Goal: Task Accomplishment & Management: Use online tool/utility

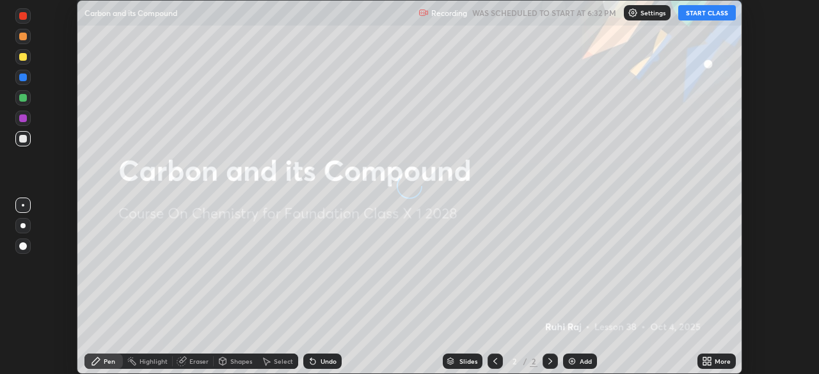
scroll to position [374, 819]
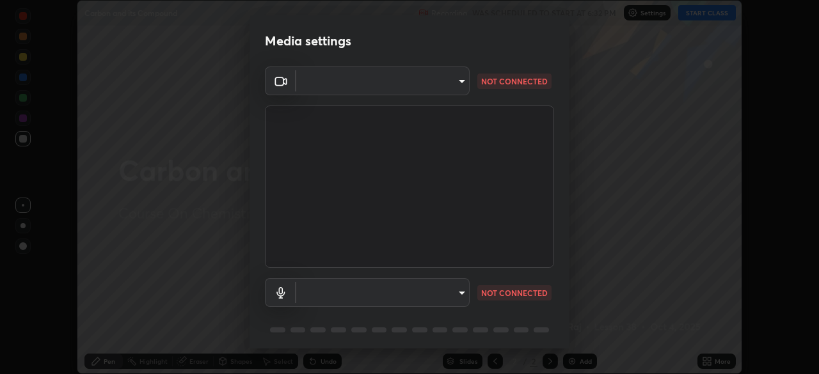
type input "14b787caa3234b54c591ffd1cb0d0a7c9d8495057a62f752d7397f13ea7eb8b5"
type input "4b0b6fe49952f20568d9d40be6654ba97ad88abbb4efb790eabdddbf502d4a84"
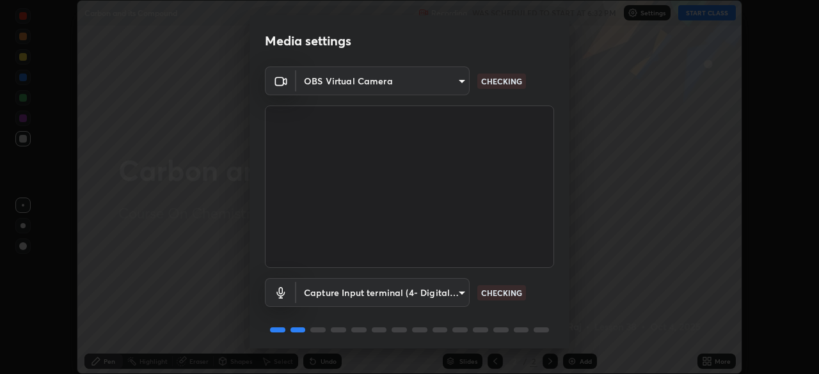
scroll to position [45, 0]
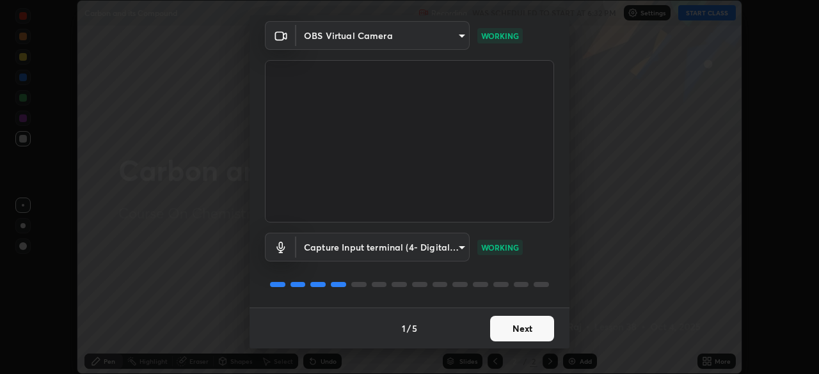
click at [519, 330] on button "Next" at bounding box center [522, 329] width 64 height 26
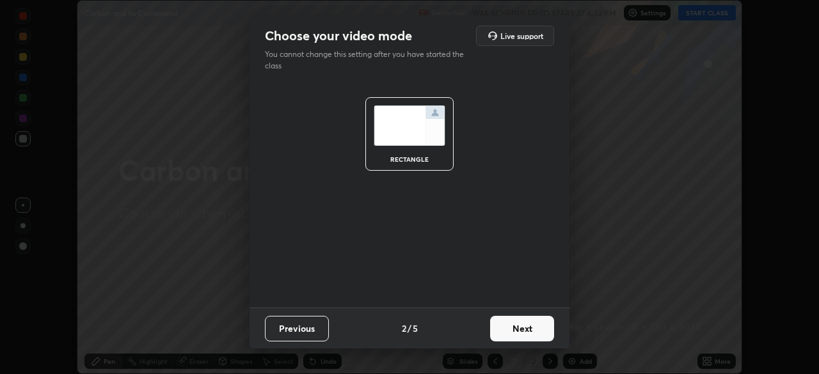
scroll to position [0, 0]
click at [523, 337] on button "Next" at bounding box center [522, 329] width 64 height 26
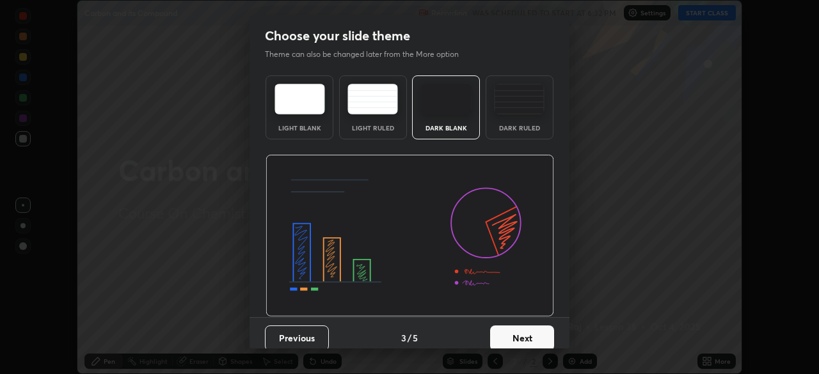
click at [523, 336] on button "Next" at bounding box center [522, 339] width 64 height 26
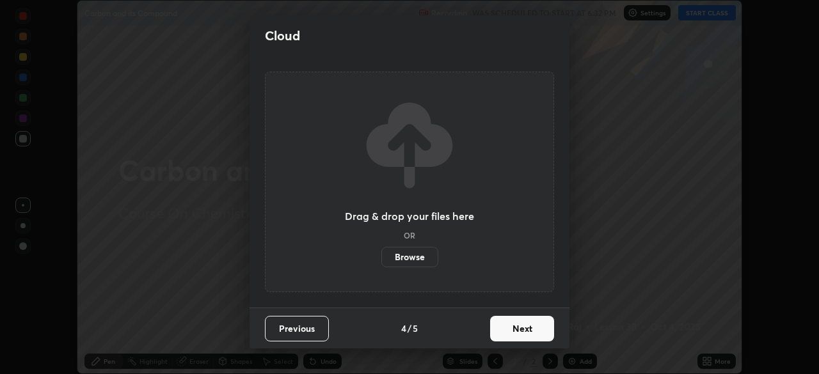
click at [530, 335] on button "Next" at bounding box center [522, 329] width 64 height 26
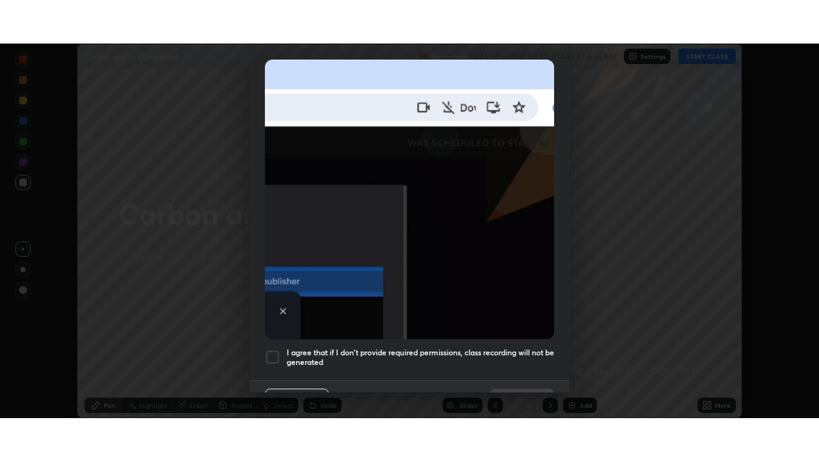
scroll to position [306, 0]
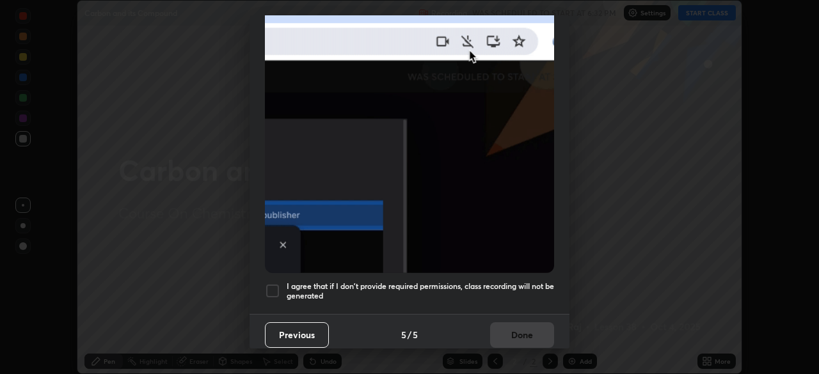
click at [275, 287] on div at bounding box center [272, 290] width 15 height 15
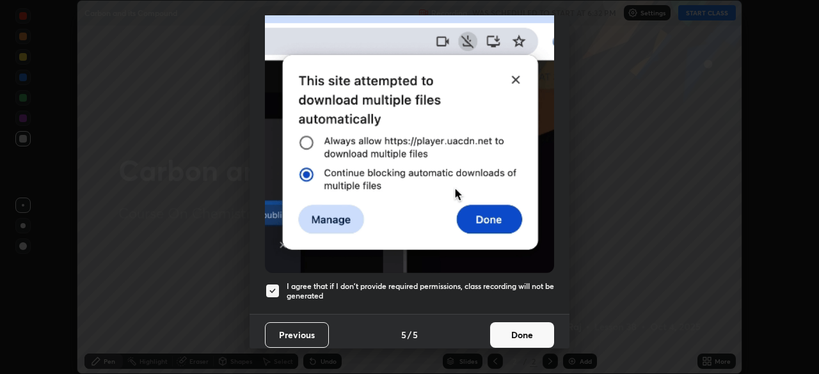
click at [511, 327] on button "Done" at bounding box center [522, 335] width 64 height 26
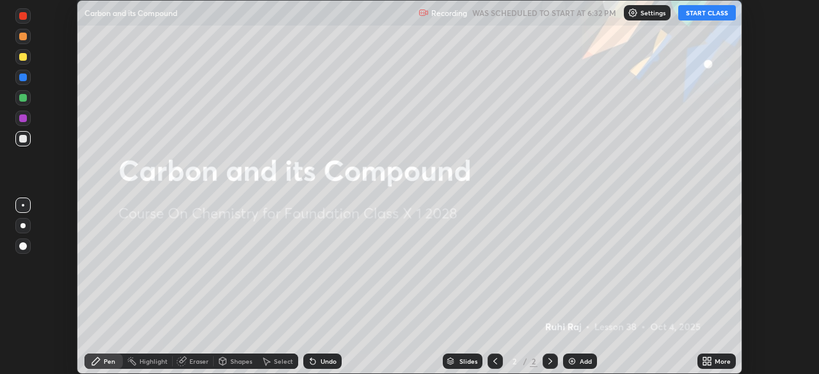
click at [699, 13] on button "START CLASS" at bounding box center [707, 12] width 58 height 15
click at [709, 356] on icon at bounding box center [707, 361] width 10 height 10
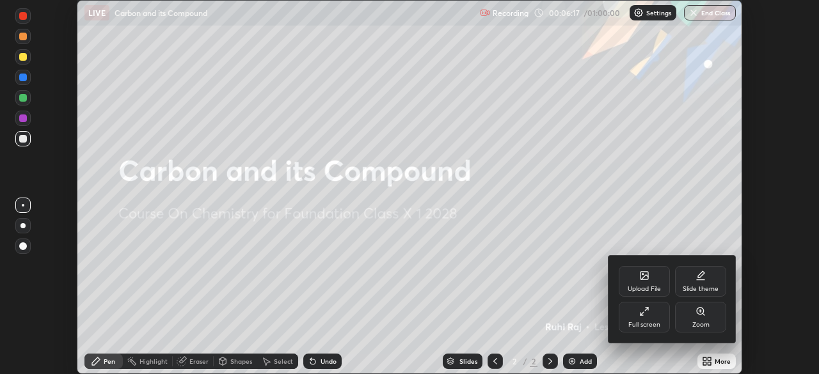
click at [642, 282] on div "Upload File" at bounding box center [644, 281] width 51 height 31
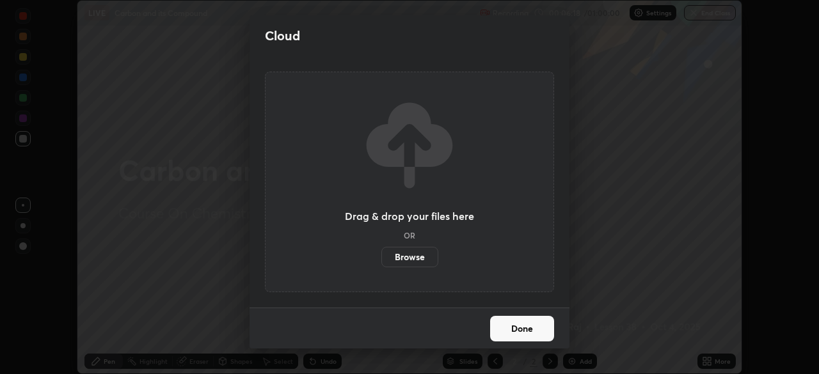
click at [417, 258] on label "Browse" at bounding box center [409, 257] width 57 height 20
click at [381, 258] on input "Browse" at bounding box center [381, 257] width 0 height 20
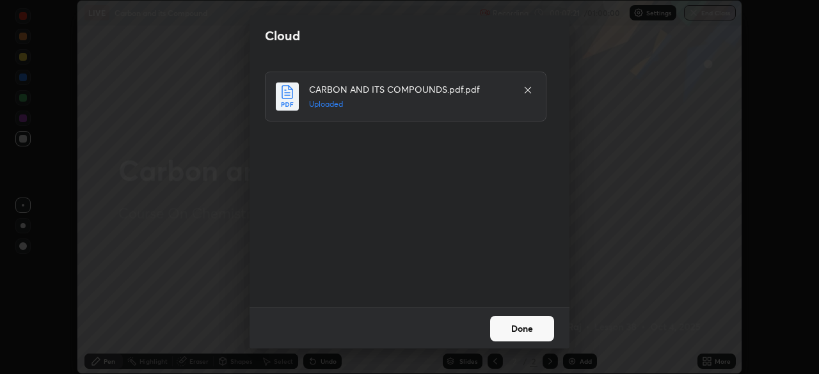
click at [508, 331] on button "Done" at bounding box center [522, 329] width 64 height 26
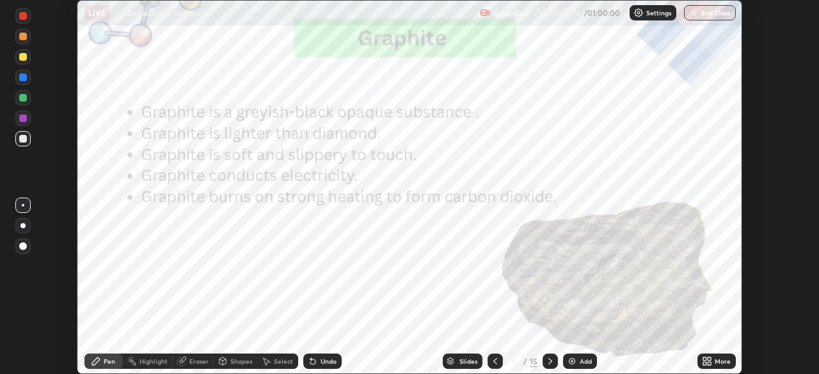
click at [706, 356] on icon at bounding box center [707, 361] width 10 height 10
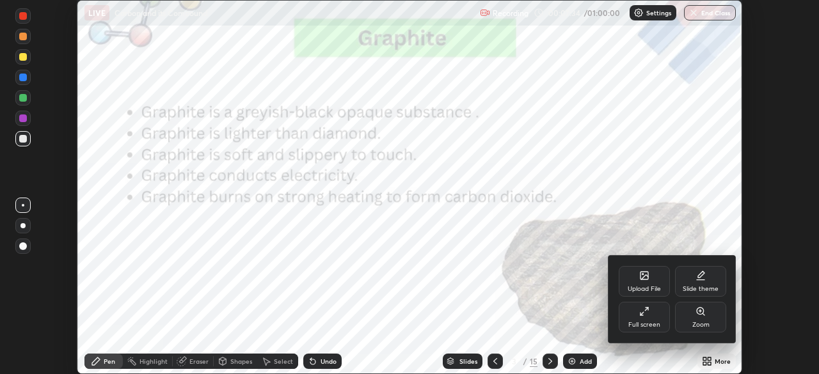
click at [642, 318] on div "Full screen" at bounding box center [644, 317] width 51 height 31
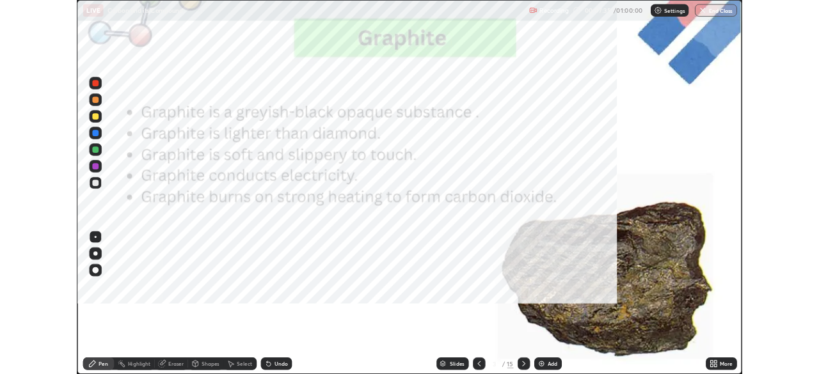
scroll to position [461, 819]
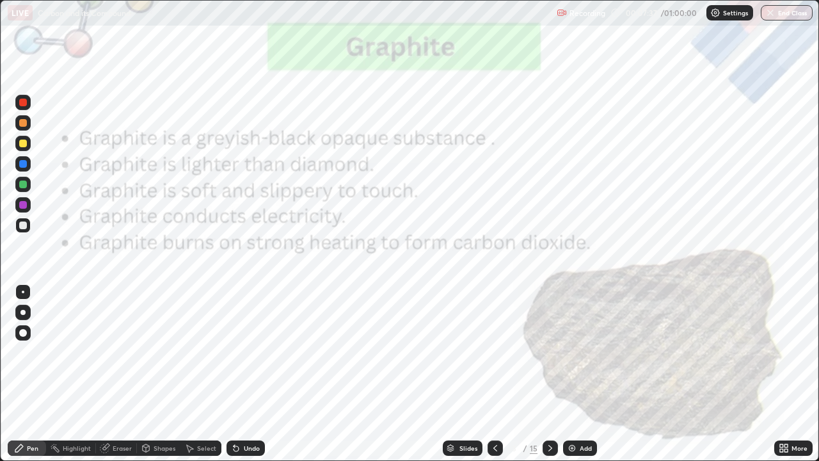
click at [573, 374] on img at bounding box center [572, 448] width 10 height 10
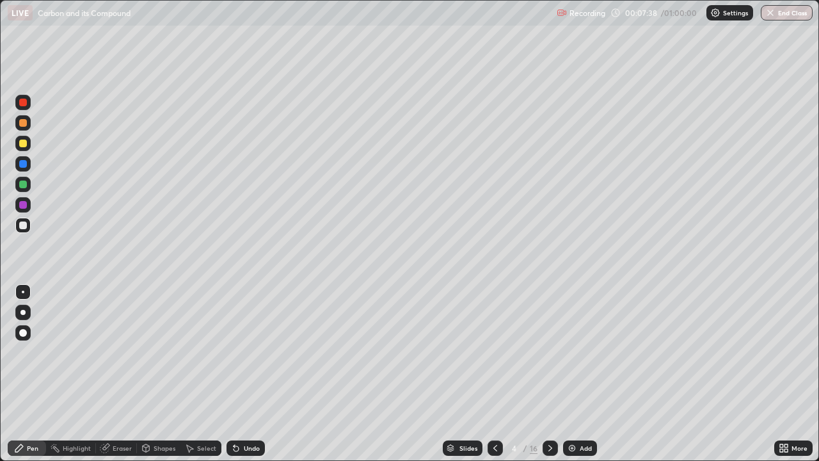
click at [542, 374] on div at bounding box center [549, 447] width 15 height 15
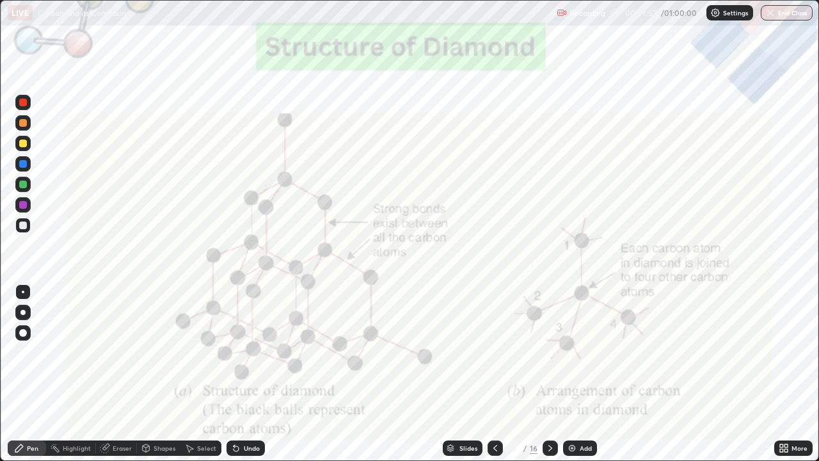
click at [21, 103] on div at bounding box center [23, 103] width 8 height 8
click at [546, 374] on icon at bounding box center [550, 448] width 10 height 10
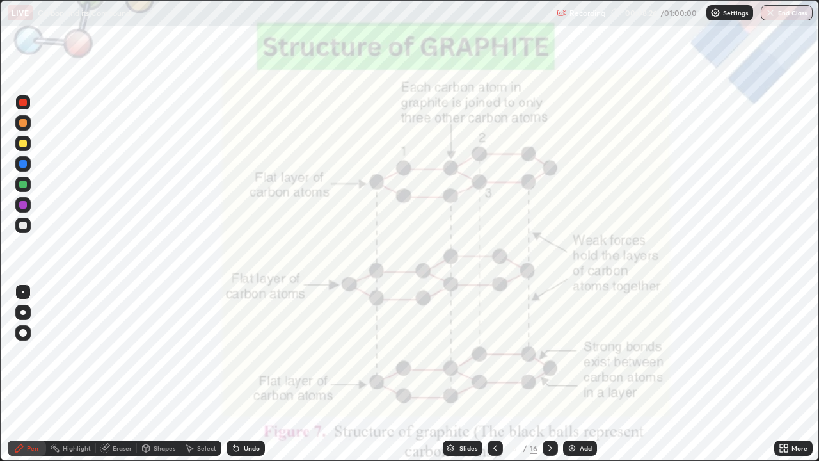
click at [547, 374] on icon at bounding box center [550, 448] width 10 height 10
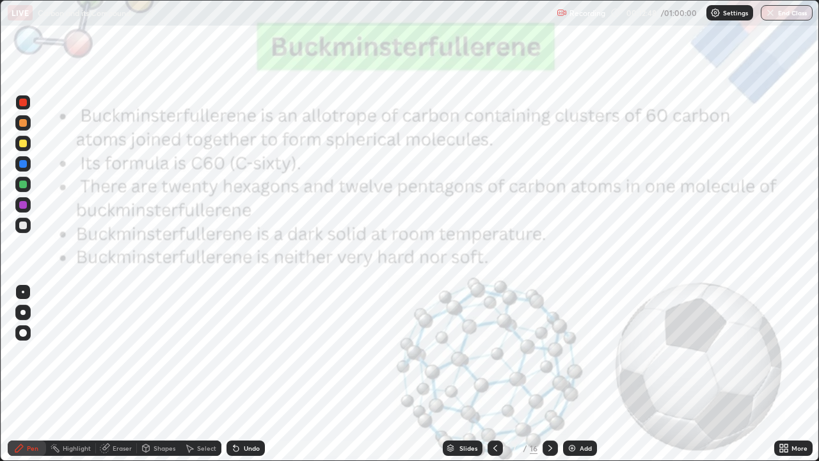
click at [545, 374] on icon at bounding box center [550, 448] width 10 height 10
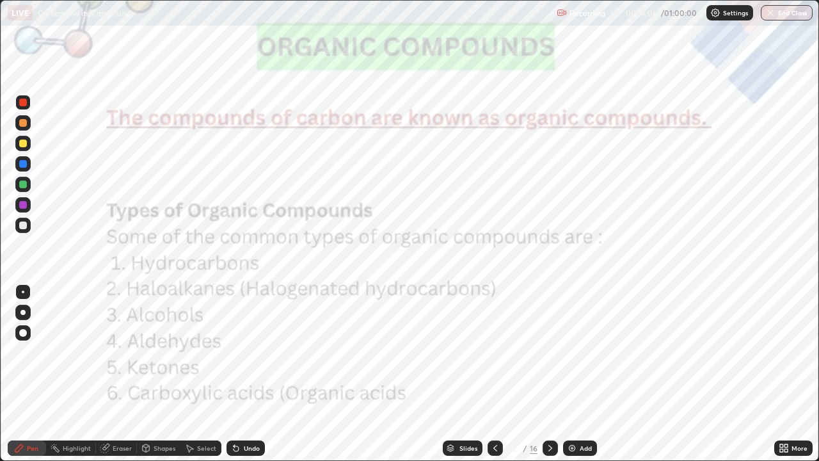
click at [549, 374] on icon at bounding box center [550, 448] width 10 height 10
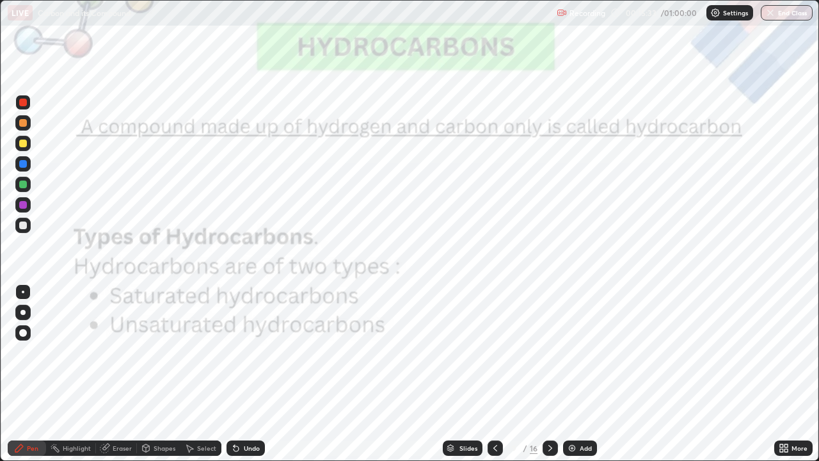
click at [494, 374] on icon at bounding box center [495, 448] width 10 height 10
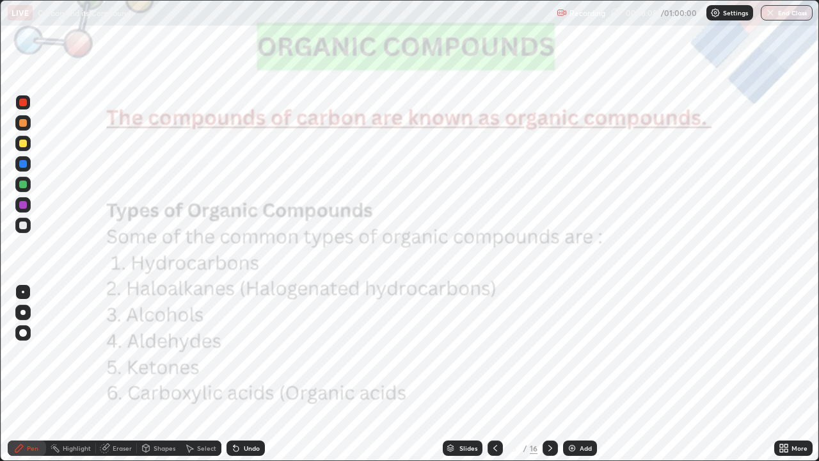
click at [546, 374] on icon at bounding box center [550, 448] width 10 height 10
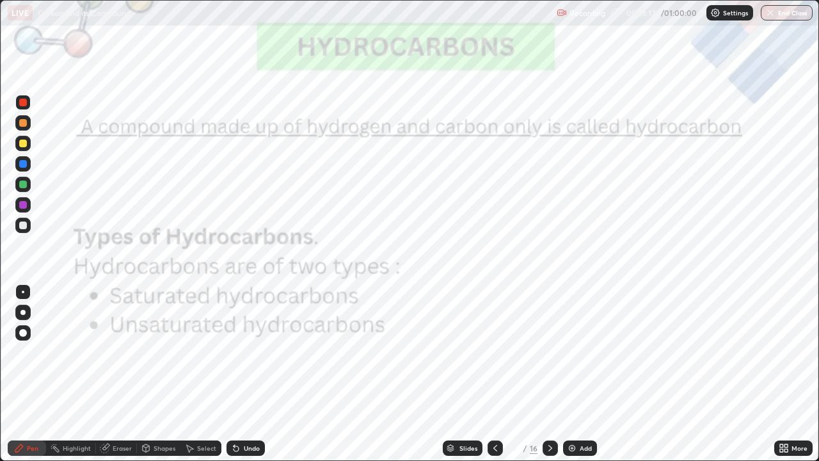
click at [493, 374] on icon at bounding box center [495, 448] width 10 height 10
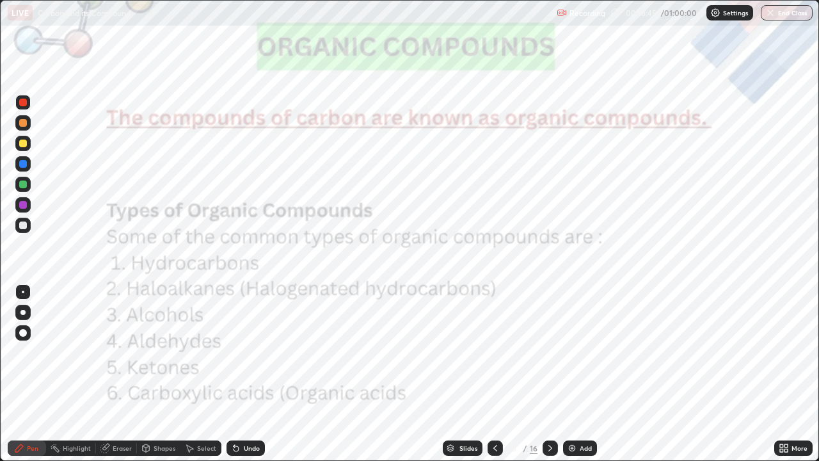
click at [543, 374] on div at bounding box center [549, 447] width 15 height 15
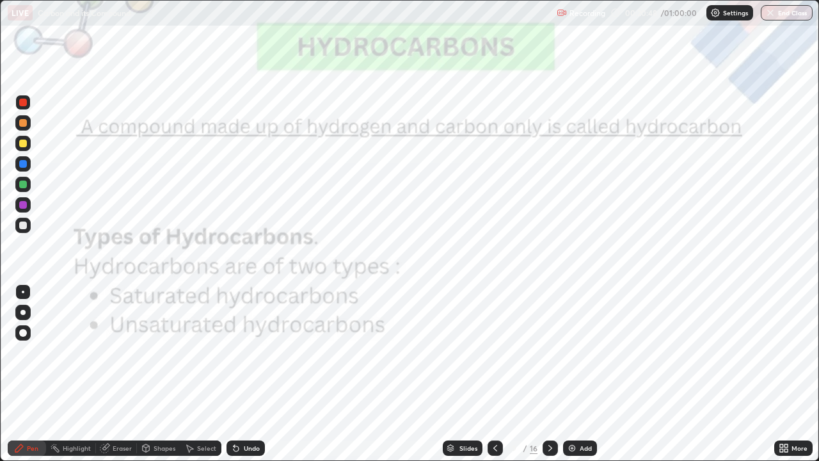
click at [548, 374] on icon at bounding box center [550, 448] width 10 height 10
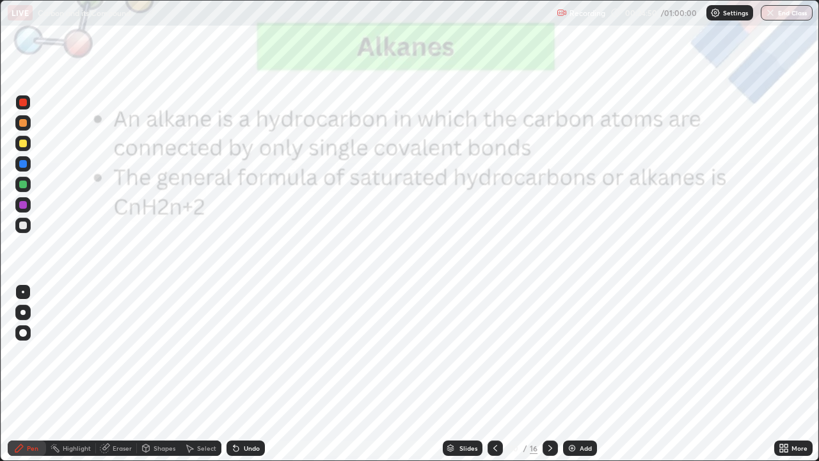
click at [574, 374] on img at bounding box center [572, 448] width 10 height 10
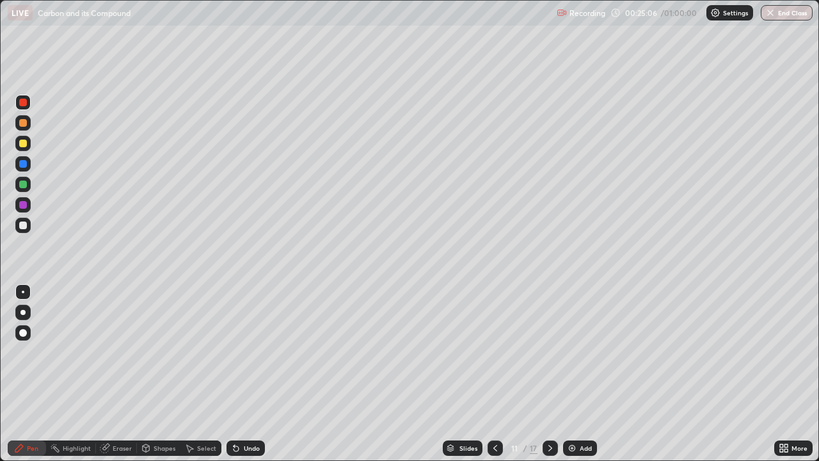
click at [22, 225] on div at bounding box center [23, 225] width 8 height 8
click at [200, 374] on div "Select" at bounding box center [206, 448] width 19 height 6
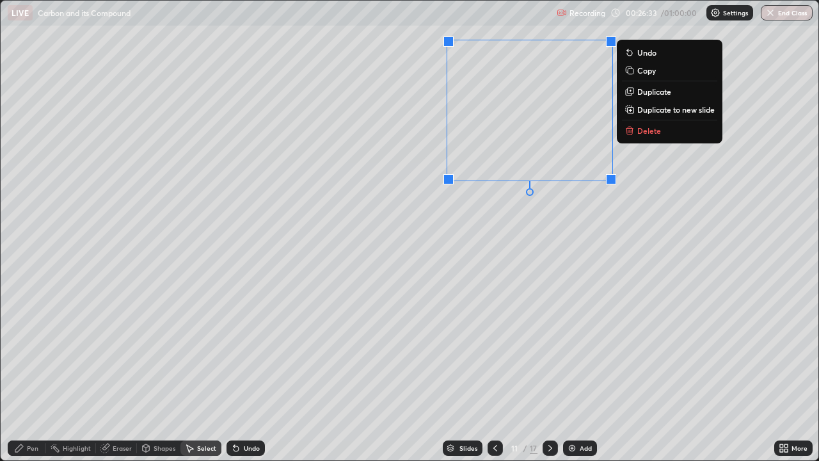
click at [619, 220] on div "0 ° Undo Copy Duplicate Duplicate to new slide Delete" at bounding box center [410, 230] width 818 height 459
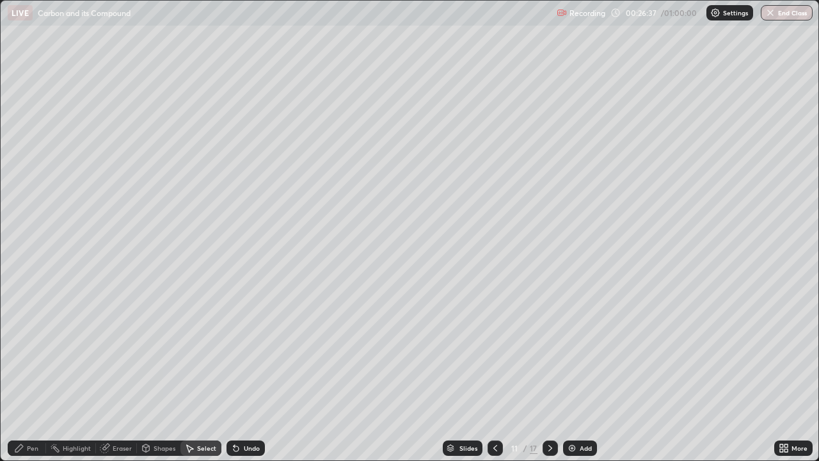
click at [197, 374] on div "Select" at bounding box center [206, 448] width 19 height 6
click at [154, 237] on div "0 ° Undo Copy Duplicate Duplicate to new slide Delete" at bounding box center [410, 230] width 818 height 459
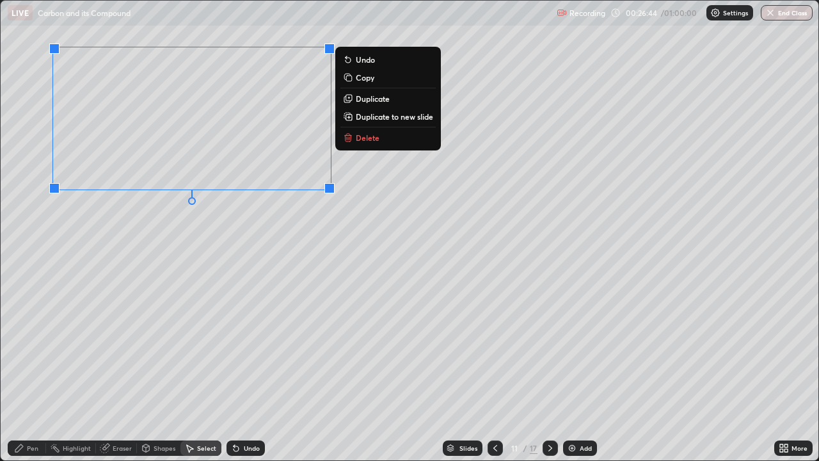
click at [268, 219] on div "0 ° Undo Copy Duplicate Duplicate to new slide Delete" at bounding box center [410, 230] width 818 height 459
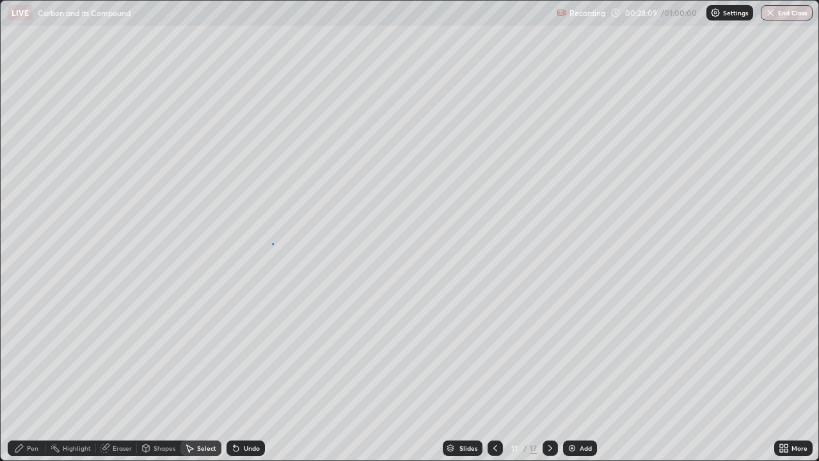
click at [274, 244] on div "0 ° Undo Copy Duplicate Duplicate to new slide Delete" at bounding box center [410, 230] width 818 height 459
click at [26, 374] on div "Pen" at bounding box center [27, 447] width 38 height 15
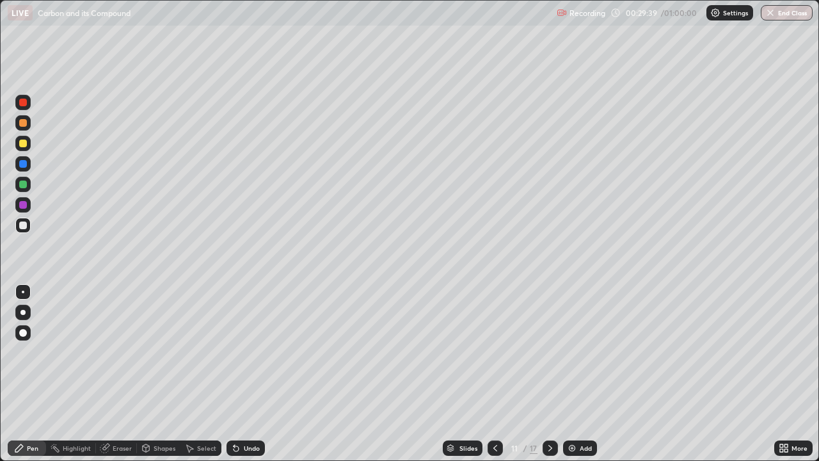
click at [580, 374] on div "Add" at bounding box center [586, 448] width 12 height 6
click at [493, 374] on div at bounding box center [494, 447] width 15 height 15
click at [548, 374] on icon at bounding box center [550, 448] width 10 height 10
click at [494, 374] on icon at bounding box center [495, 448] width 10 height 10
click at [576, 374] on div "Add" at bounding box center [580, 447] width 34 height 15
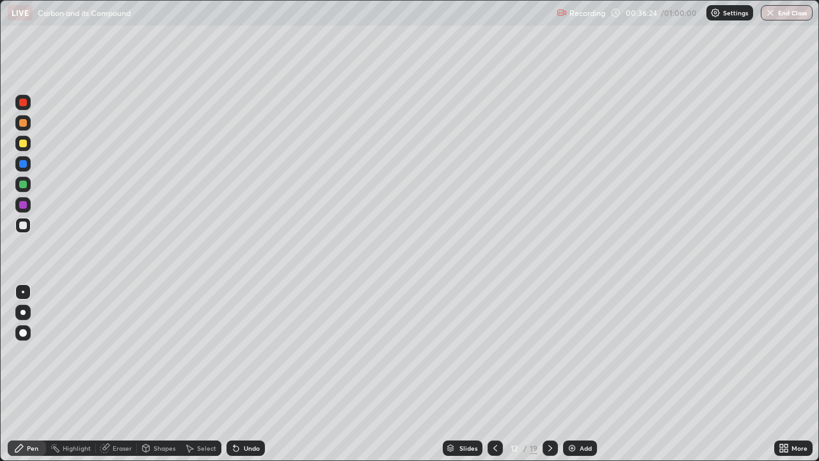
click at [546, 374] on icon at bounding box center [550, 448] width 10 height 10
click at [548, 374] on icon at bounding box center [550, 448] width 10 height 10
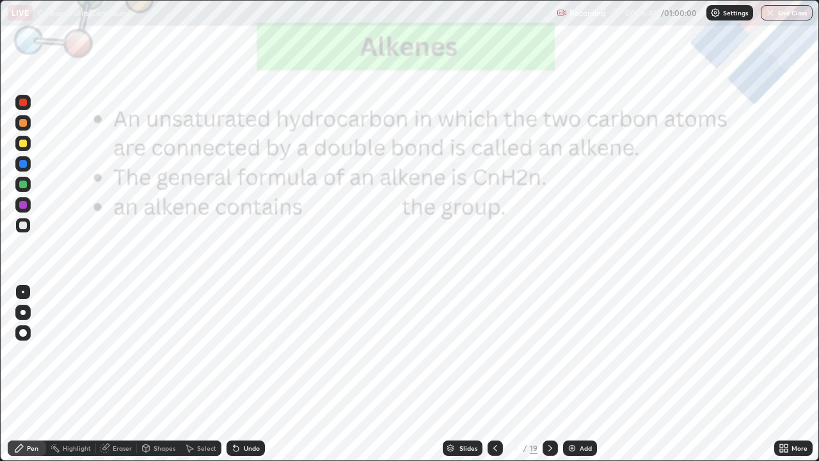
click at [20, 100] on div at bounding box center [23, 103] width 8 height 8
click at [576, 374] on div "Add" at bounding box center [580, 447] width 34 height 15
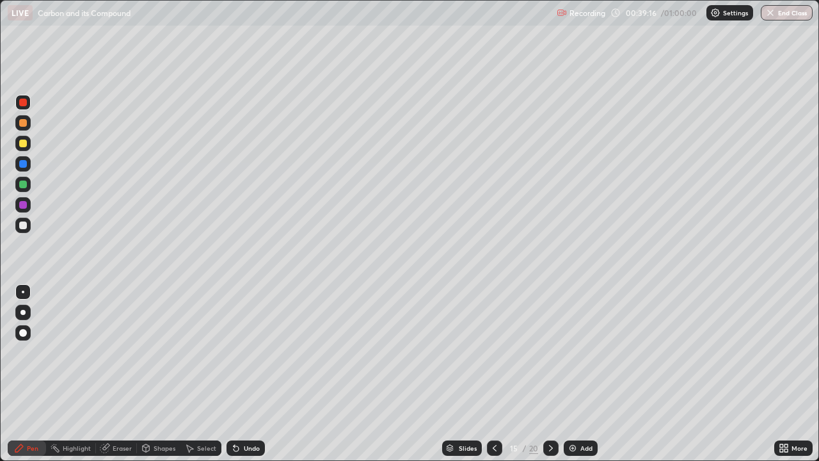
click at [496, 374] on icon at bounding box center [494, 448] width 10 height 10
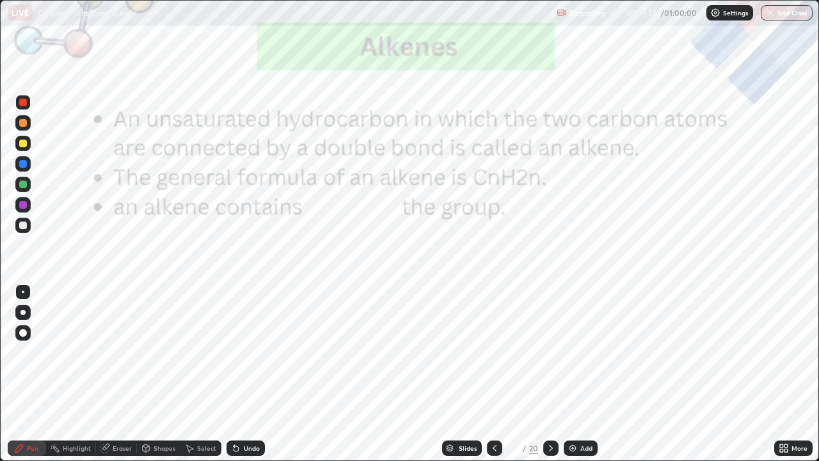
click at [549, 374] on icon at bounding box center [551, 448] width 4 height 6
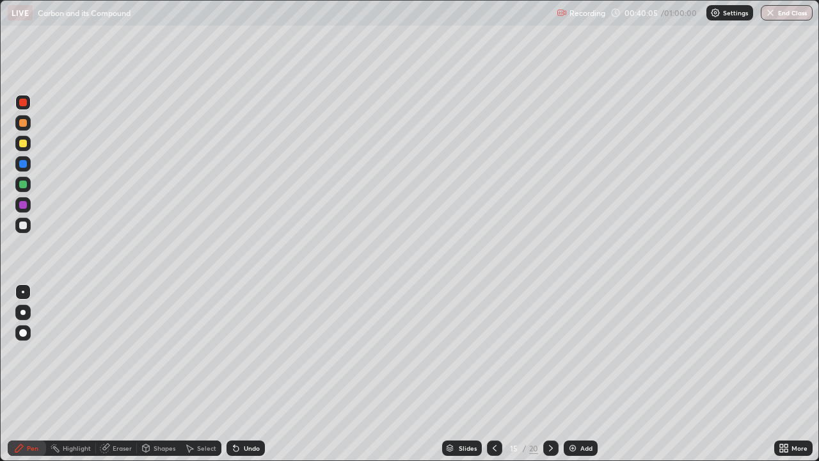
click at [21, 227] on div at bounding box center [23, 225] width 8 height 8
click at [578, 374] on div "Add" at bounding box center [581, 447] width 34 height 15
click at [123, 374] on div "Eraser" at bounding box center [122, 448] width 19 height 6
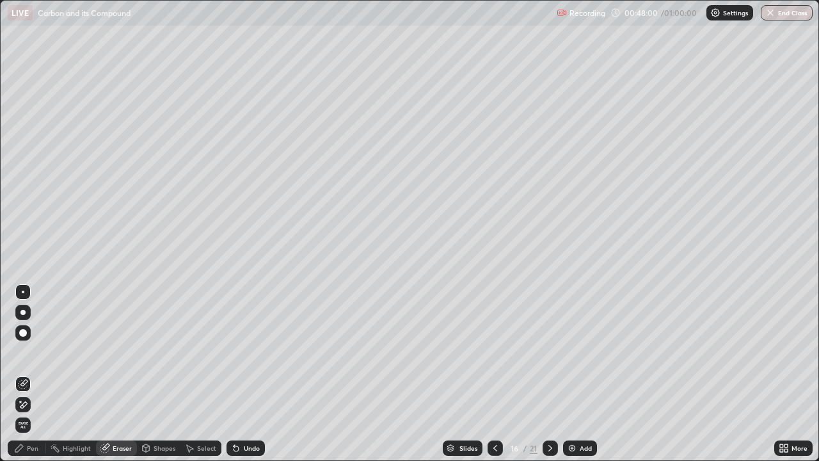
click at [31, 374] on div "Pen" at bounding box center [33, 448] width 12 height 6
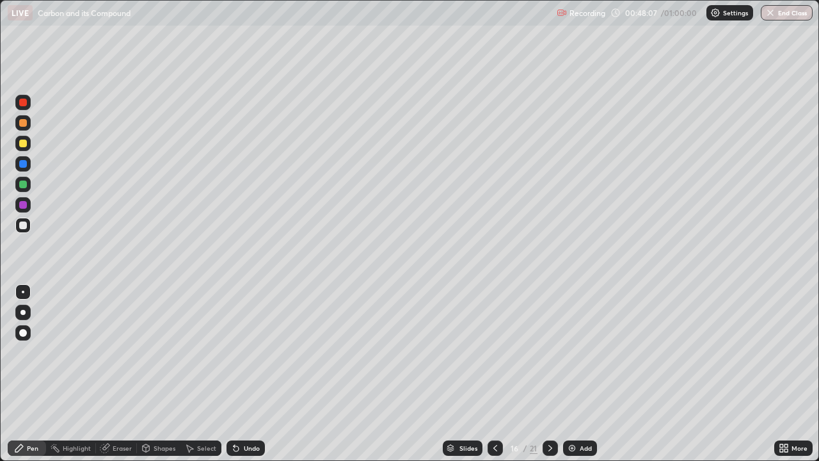
click at [116, 374] on div "Eraser" at bounding box center [122, 448] width 19 height 6
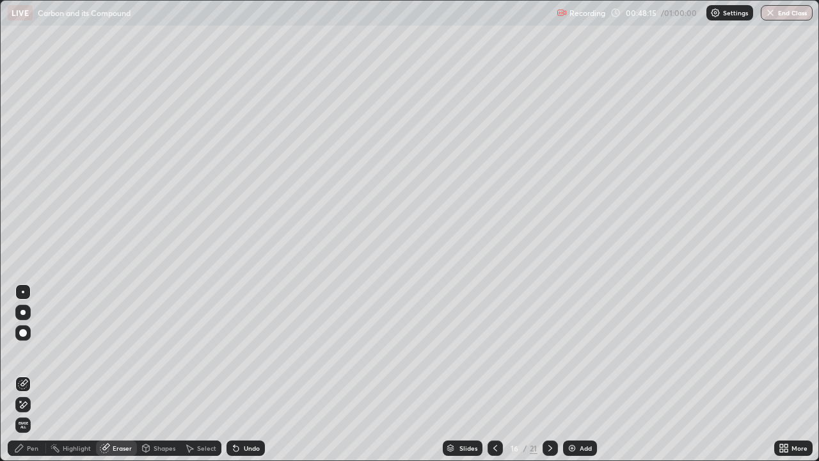
click at [33, 374] on div "Pen" at bounding box center [33, 448] width 12 height 6
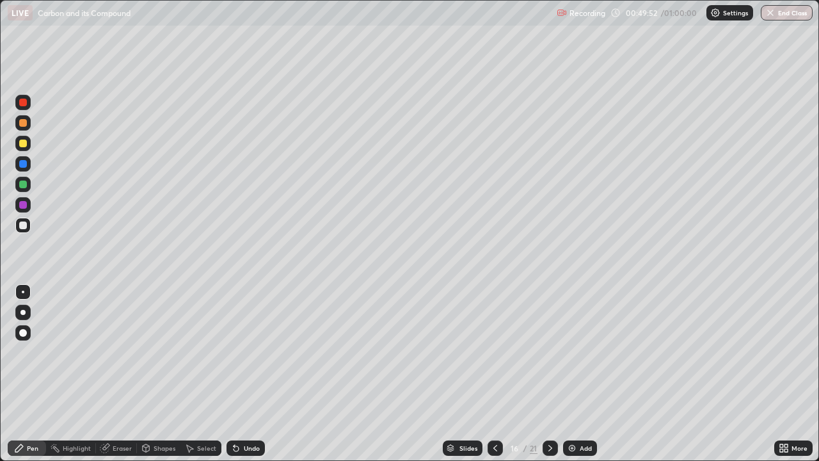
click at [573, 374] on img at bounding box center [572, 448] width 10 height 10
click at [494, 374] on icon at bounding box center [495, 448] width 10 height 10
click at [549, 374] on icon at bounding box center [550, 448] width 10 height 10
click at [790, 374] on div "More" at bounding box center [793, 447] width 38 height 15
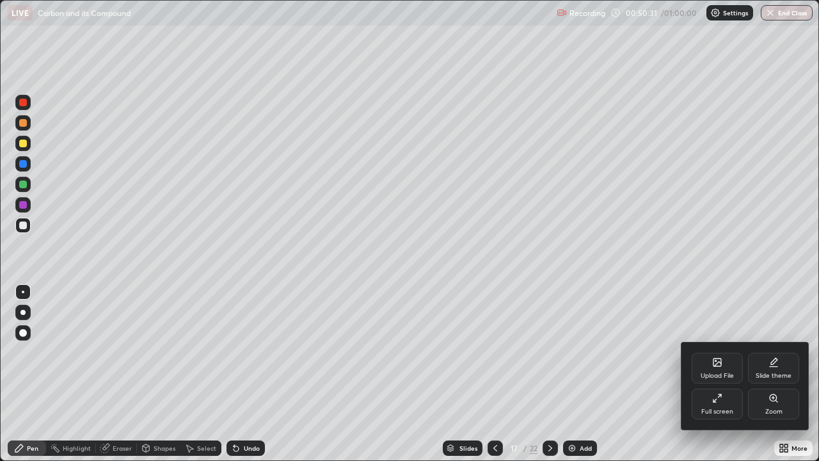
click at [715, 374] on div "Full screen" at bounding box center [716, 403] width 51 height 31
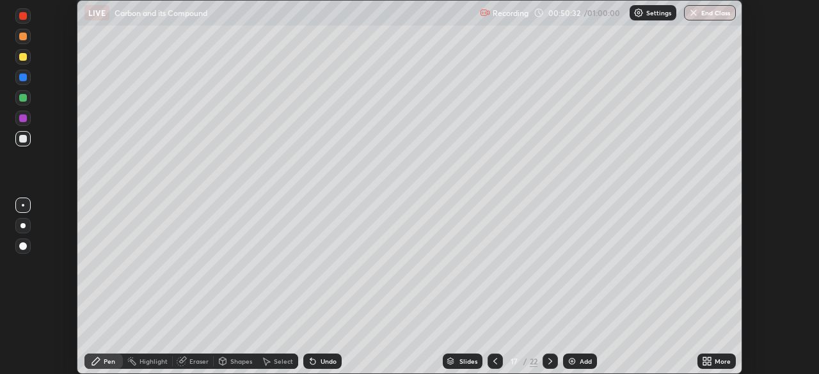
scroll to position [63594, 63150]
click at [488, 361] on div at bounding box center [494, 361] width 15 height 15
